Goal: Transaction & Acquisition: Purchase product/service

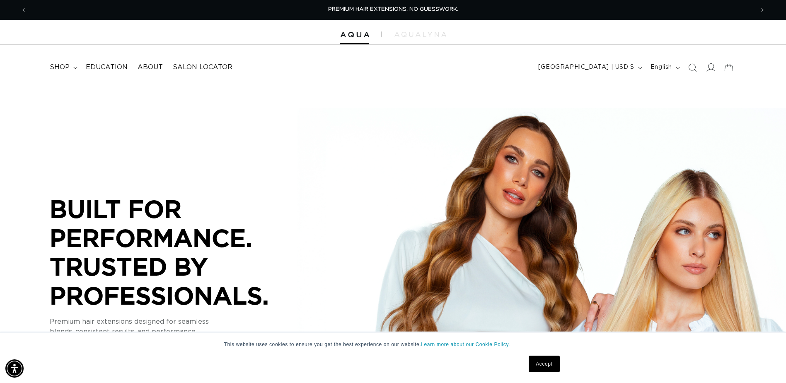
click at [711, 70] on icon at bounding box center [710, 67] width 9 height 9
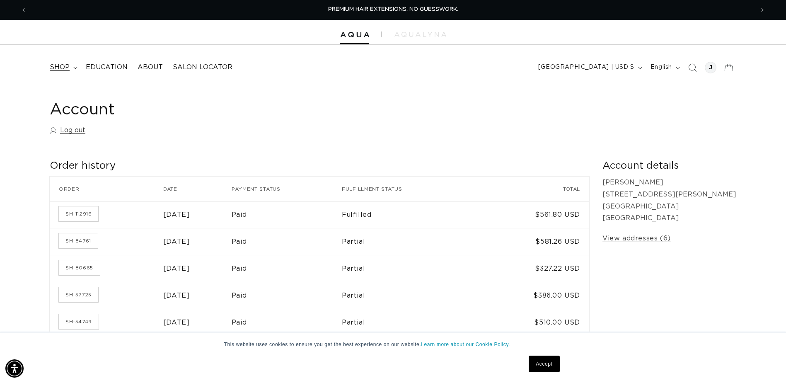
click at [72, 68] on summary "shop" at bounding box center [63, 67] width 36 height 19
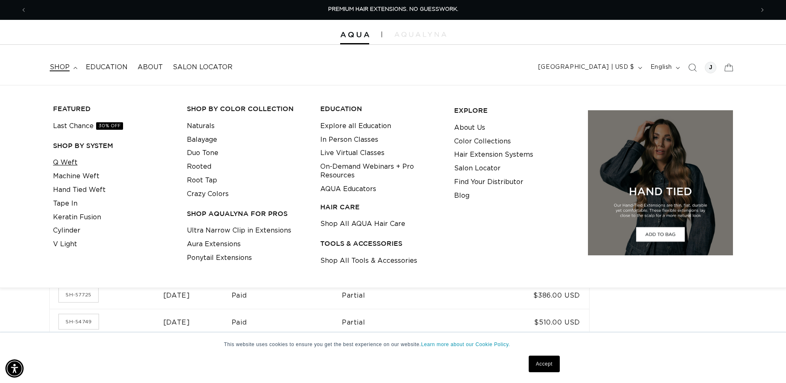
click at [73, 163] on link "Q Weft" at bounding box center [65, 163] width 24 height 14
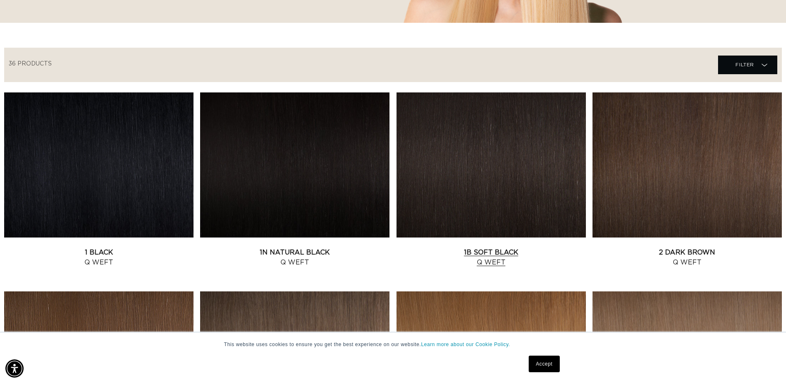
scroll to position [290, 0]
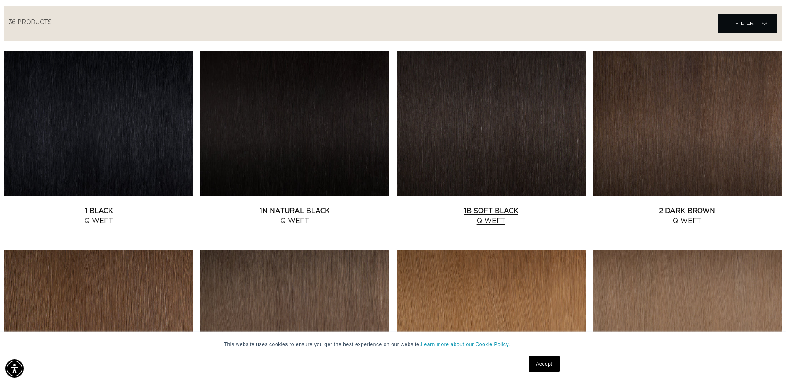
click at [498, 206] on link "1B Soft Black Q Weft" at bounding box center [490, 216] width 189 height 20
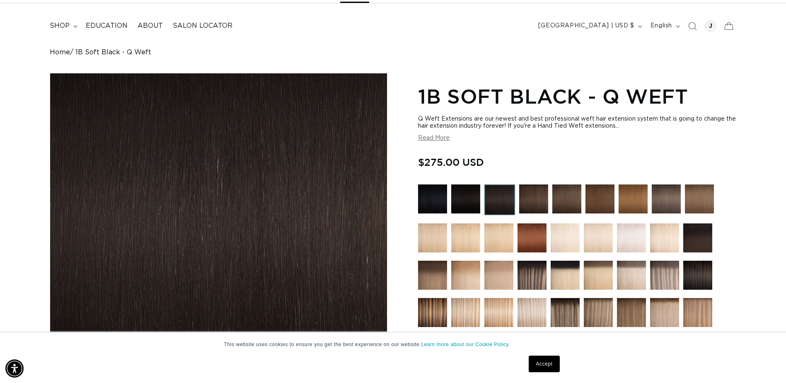
scroll to position [83, 0]
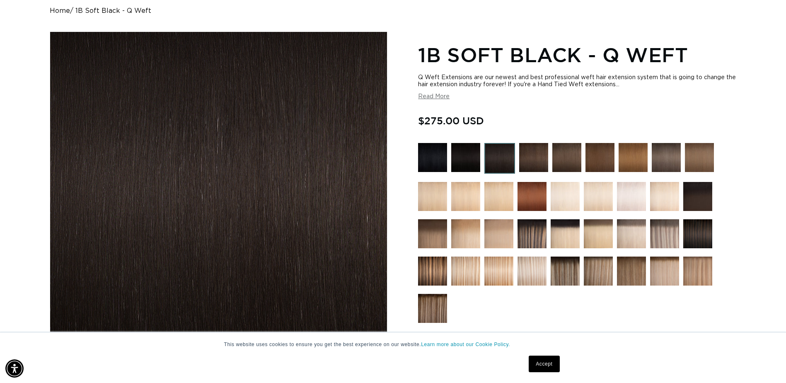
click at [433, 272] on img at bounding box center [432, 270] width 29 height 29
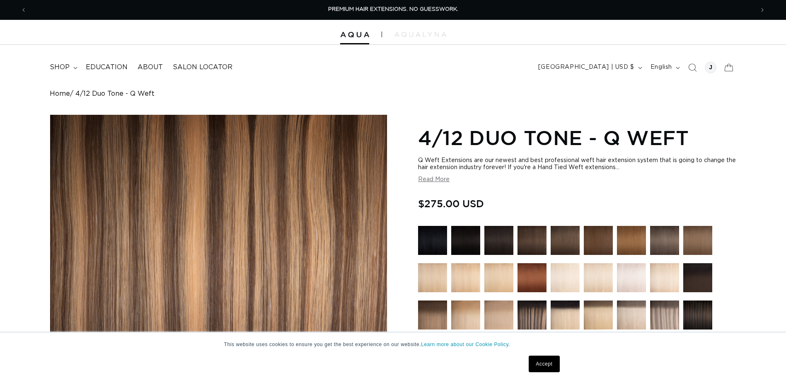
scroll to position [83, 0]
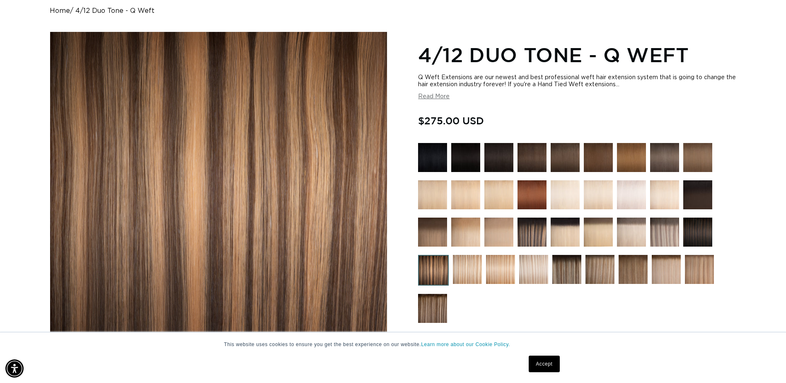
click at [545, 241] on img at bounding box center [531, 231] width 29 height 29
click at [537, 241] on img at bounding box center [531, 231] width 29 height 29
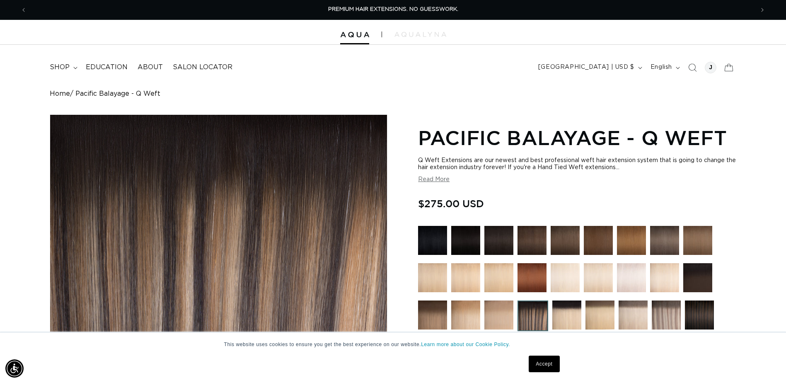
scroll to position [83, 0]
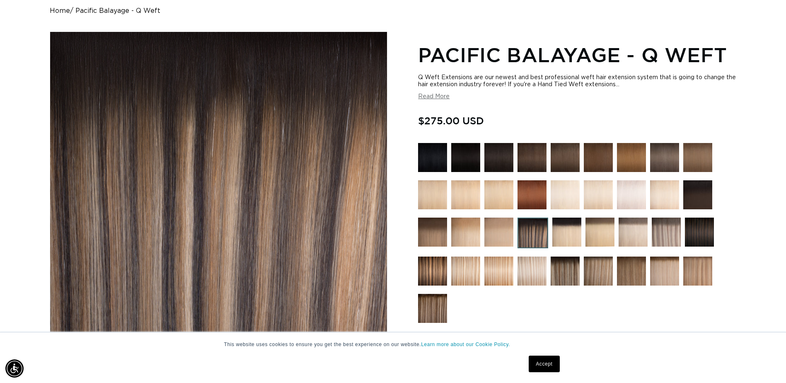
click at [694, 236] on img at bounding box center [698, 231] width 29 height 29
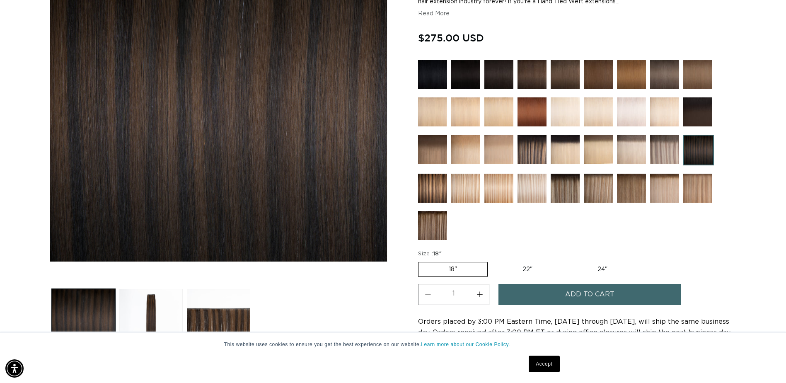
scroll to position [207, 0]
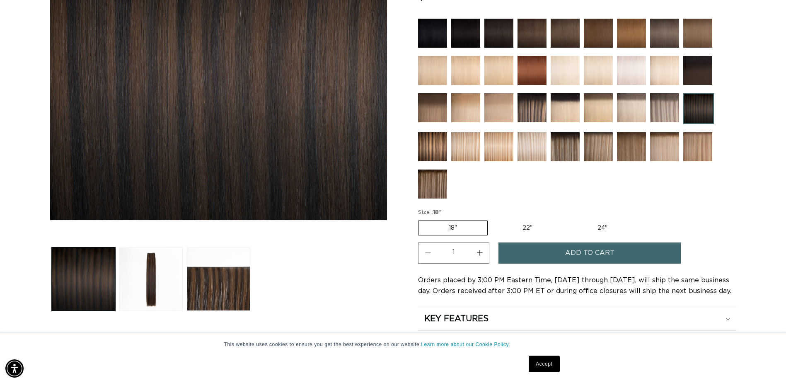
click at [583, 256] on span "Add to cart" at bounding box center [589, 252] width 49 height 21
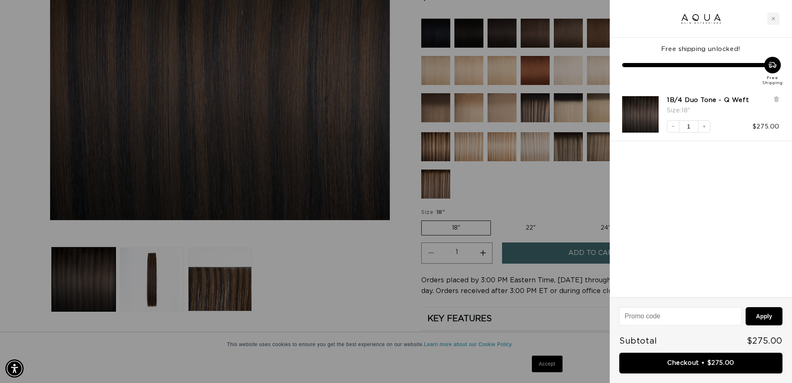
click at [577, 203] on div at bounding box center [396, 191] width 792 height 383
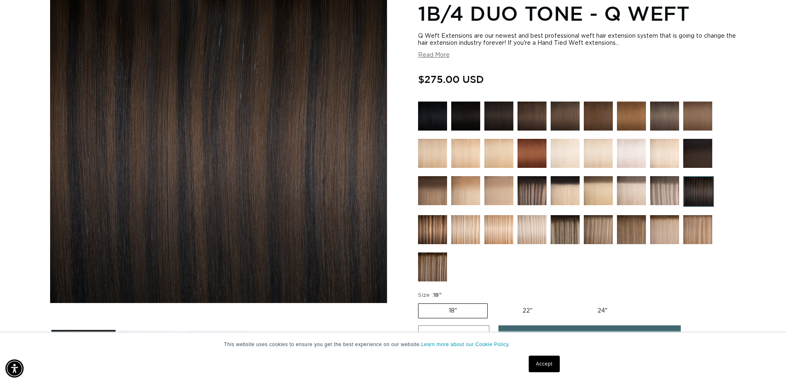
scroll to position [83, 0]
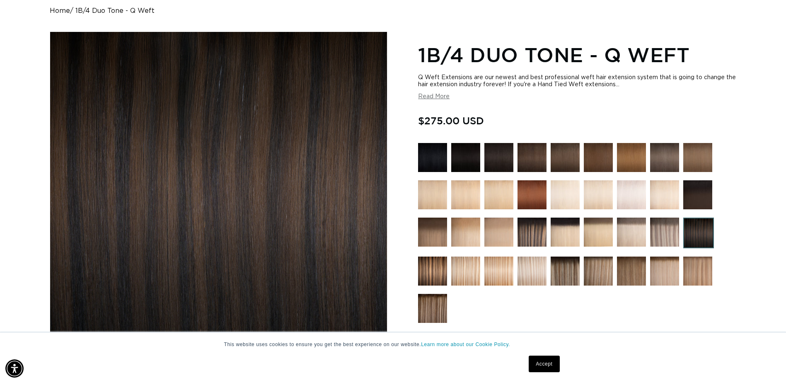
click at [470, 156] on img at bounding box center [465, 157] width 29 height 29
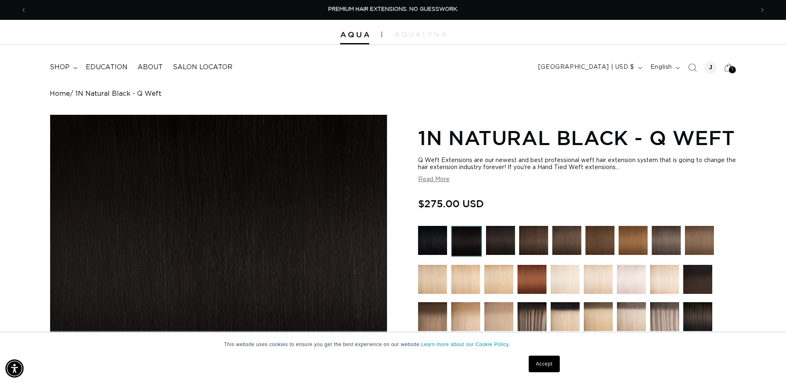
click at [502, 232] on img at bounding box center [500, 240] width 29 height 29
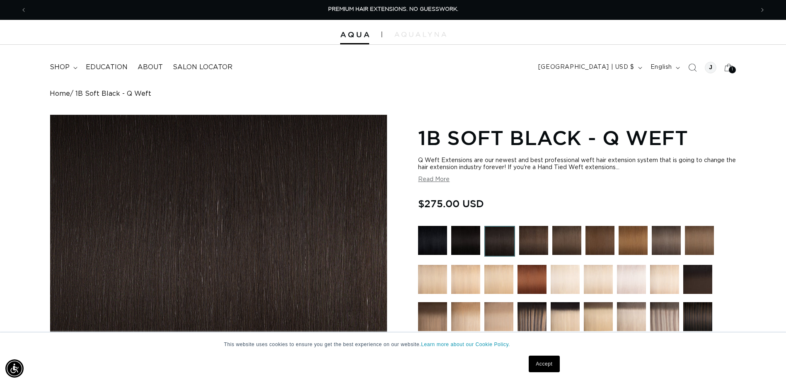
click at [537, 243] on img at bounding box center [533, 240] width 29 height 29
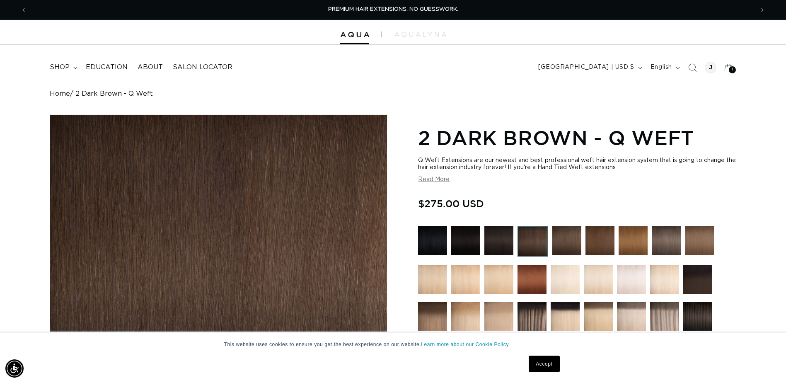
click at [495, 241] on img at bounding box center [498, 240] width 29 height 29
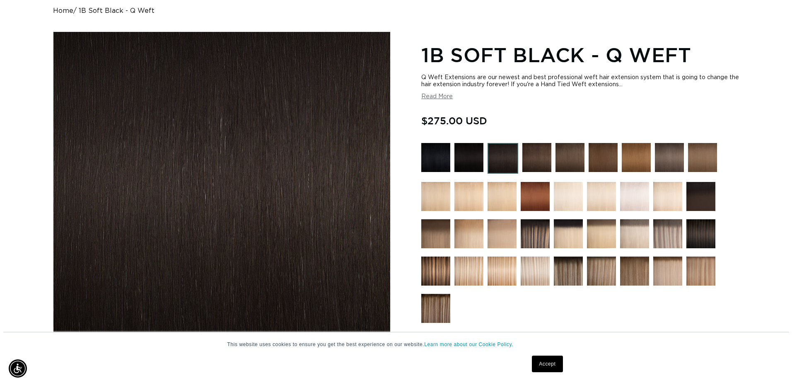
scroll to position [207, 0]
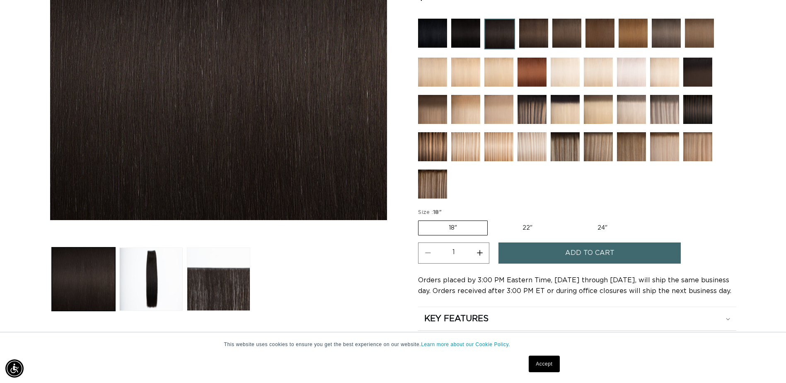
click at [574, 251] on span "Add to cart" at bounding box center [589, 252] width 49 height 21
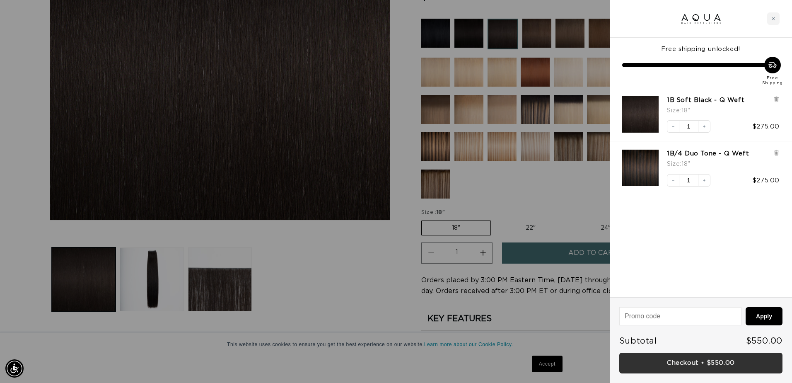
click at [708, 366] on link "Checkout • $550.00" at bounding box center [700, 362] width 163 height 21
